Goal: Information Seeking & Learning: Find specific fact

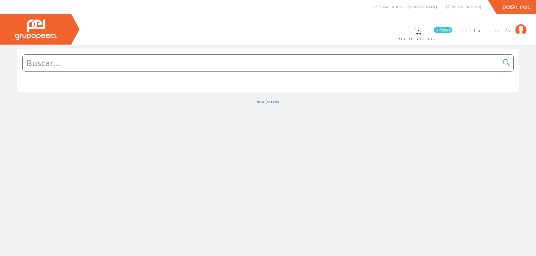
click at [503, 30] on span "Iniciar sesión" at bounding box center [485, 31] width 54 height 6
click at [167, 63] on input "text" at bounding box center [261, 63] width 477 height 17
paste input "0261.234.016"
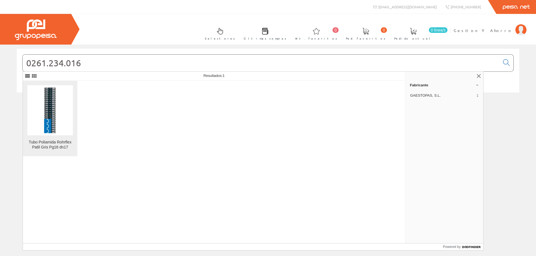
type input "0261.234.016"
click at [44, 102] on img at bounding box center [49, 110] width 45 height 45
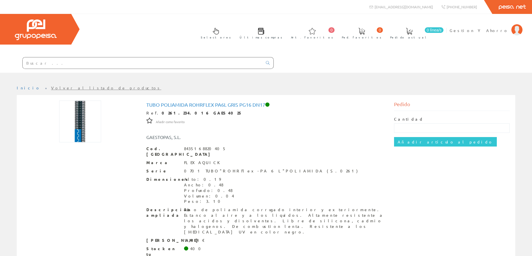
click at [136, 66] on input "text" at bounding box center [143, 62] width 240 height 11
paste input "0261.234.016"
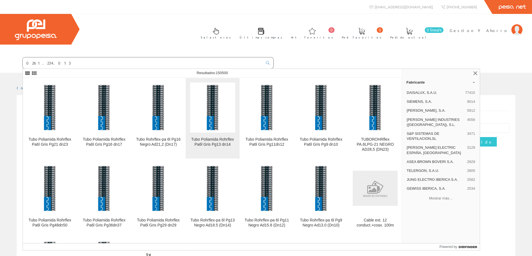
type input "0261.234.013"
click at [209, 122] on img at bounding box center [212, 107] width 45 height 45
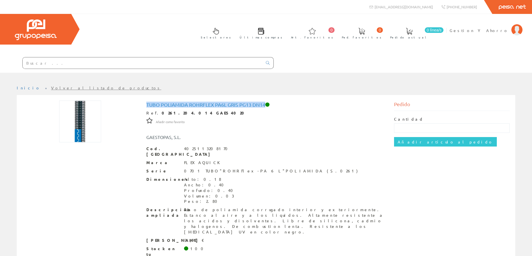
drag, startPoint x: 146, startPoint y: 105, endPoint x: 265, endPoint y: 105, distance: 118.9
click at [265, 105] on h1 "Tubo Poliamida Rohrflex Pa6l Gris Pg13 dn14" at bounding box center [265, 105] width 239 height 6
copy h1 "Tubo Poliamida Rohrflex Pa6l Gris Pg13 dn14"
click at [177, 114] on strong "0261.204.014 GAES4020" at bounding box center [205, 112] width 86 height 5
drag, startPoint x: 177, startPoint y: 114, endPoint x: 154, endPoint y: 116, distance: 23.7
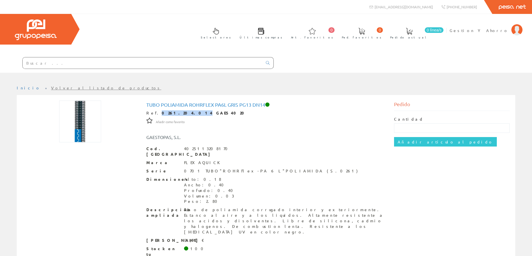
click at [154, 116] on div "Ref. 0261.204.014 GAES4020" at bounding box center [265, 113] width 239 height 6
copy strong "0261.204.014"
